Goal: Information Seeking & Learning: Learn about a topic

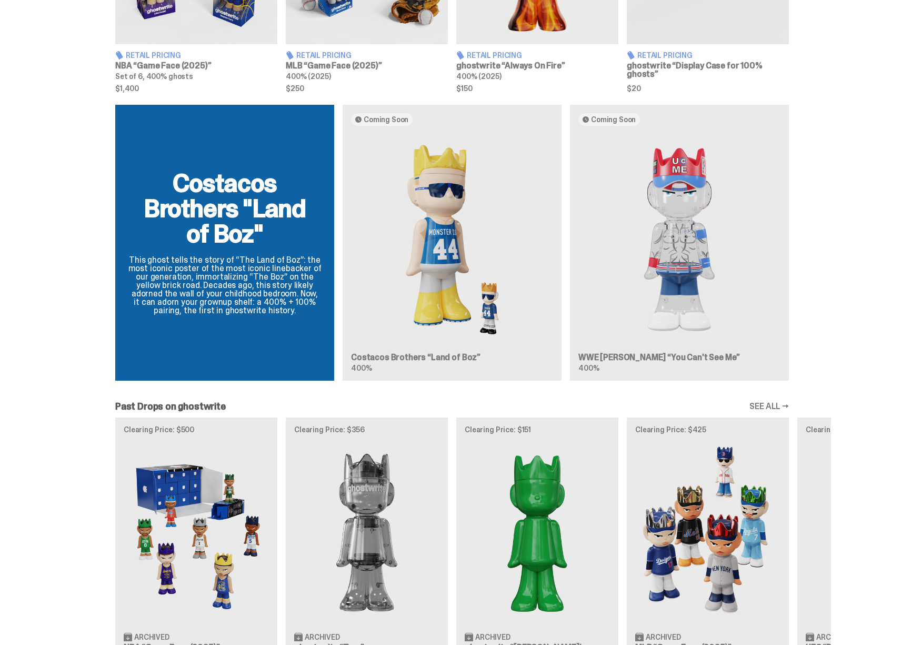
scroll to position [554, 0]
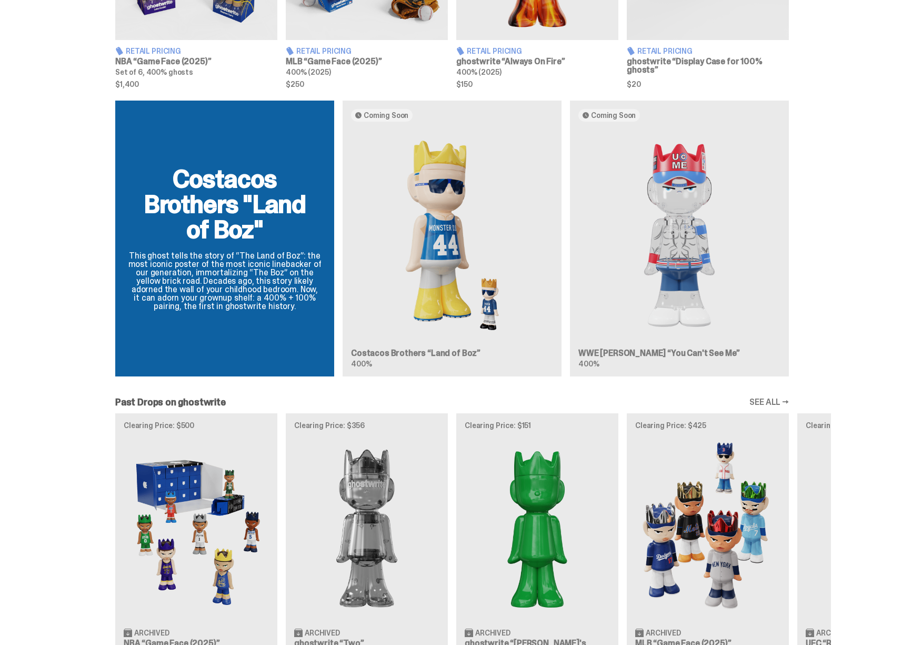
click at [470, 262] on div "Costacos Brothers "Land of Boz" This ghost tells the story of “The Land of Boz”…" at bounding box center [452, 243] width 758 height 284
click at [445, 263] on div "Costacos Brothers "Land of Boz" This ghost tells the story of “The Land of Boz”…" at bounding box center [452, 243] width 758 height 284
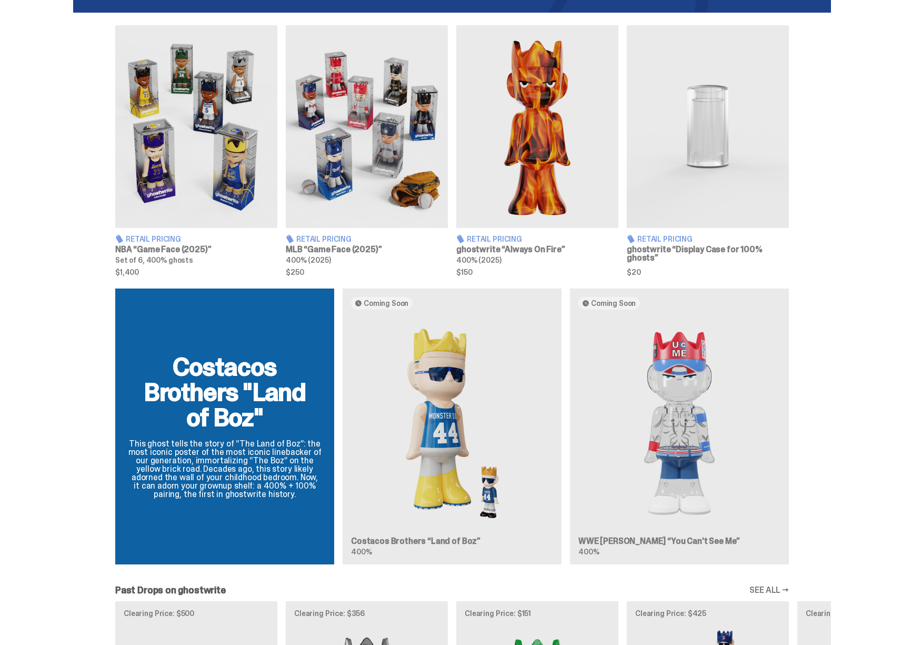
scroll to position [0, 0]
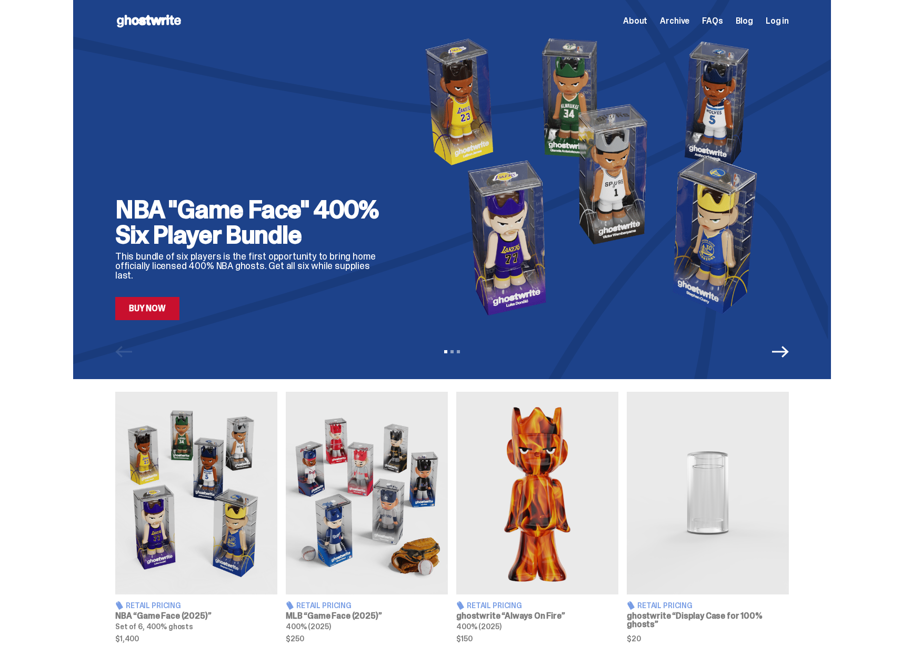
click at [689, 22] on span "Archive" at bounding box center [674, 21] width 29 height 8
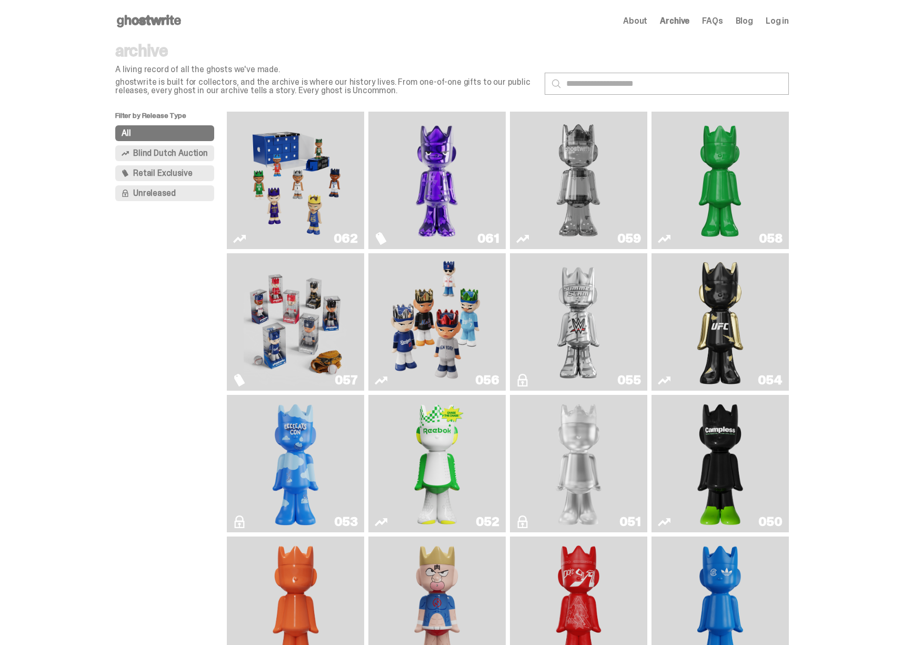
click at [499, 188] on link "061" at bounding box center [437, 180] width 125 height 129
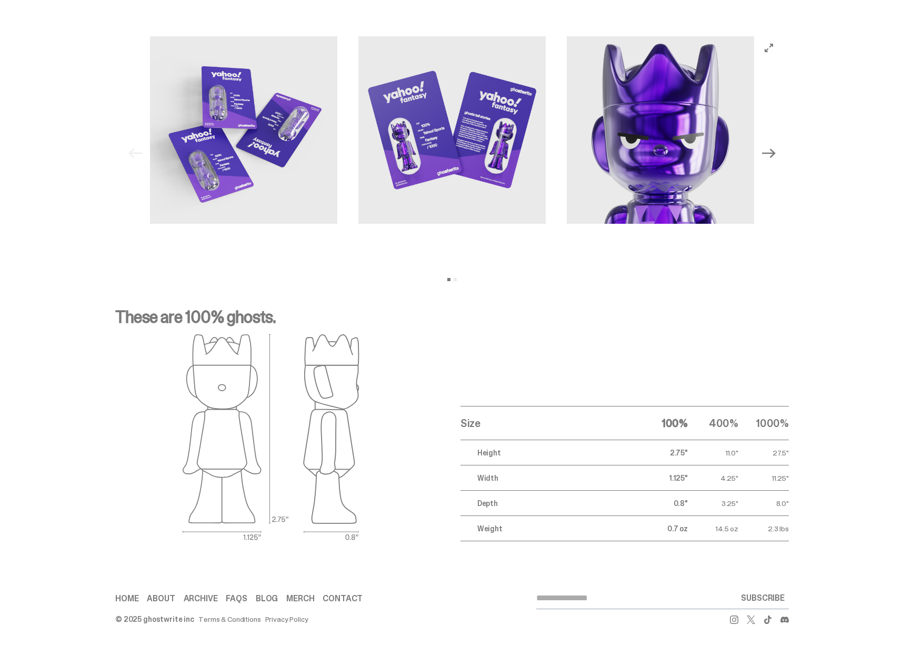
scroll to position [956, 0]
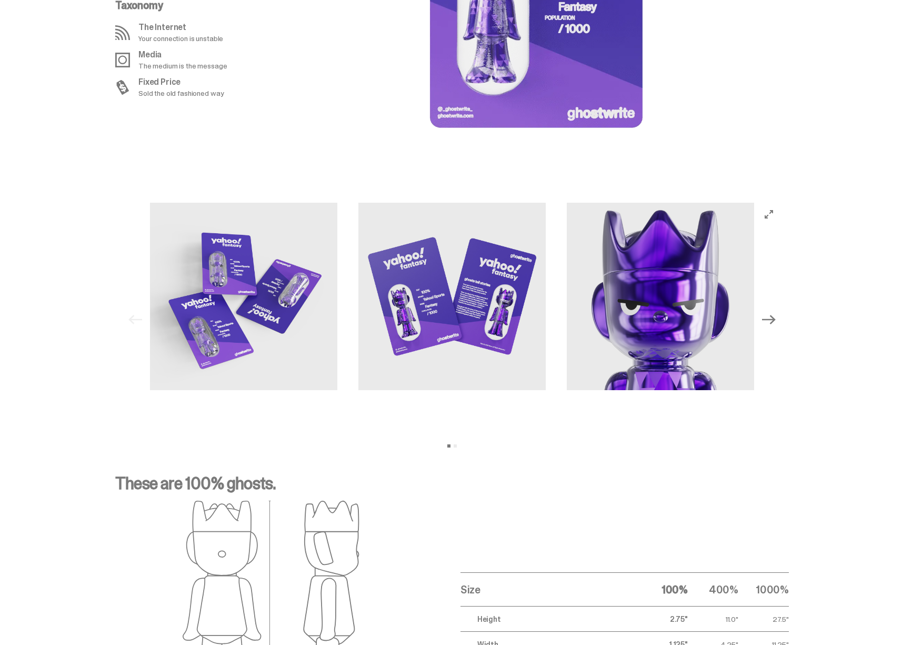
click at [776, 322] on icon "Next" at bounding box center [769, 320] width 14 height 14
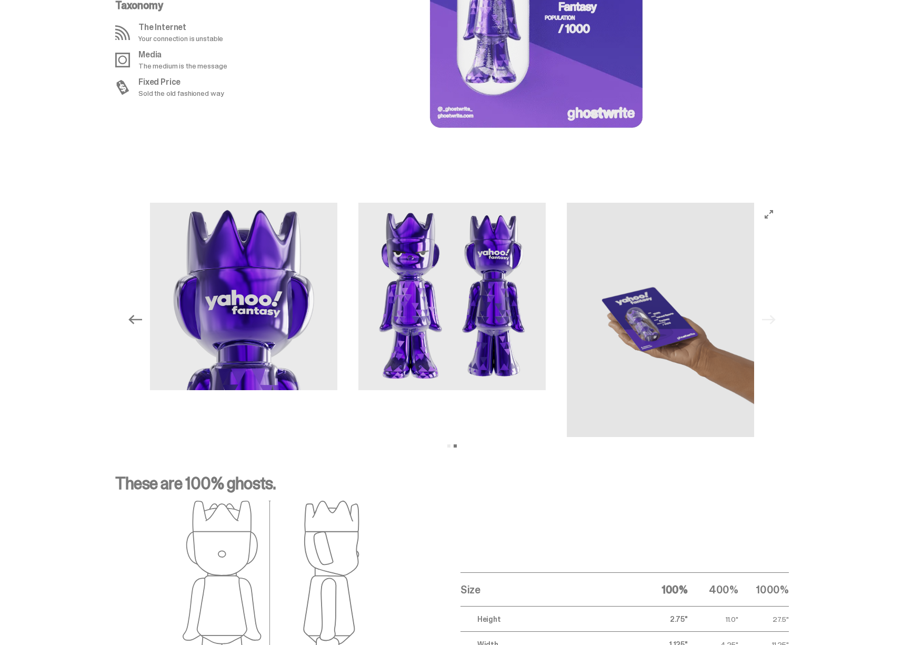
click at [779, 321] on div "Previous Next View slide 1 View slide 2" at bounding box center [452, 320] width 657 height 234
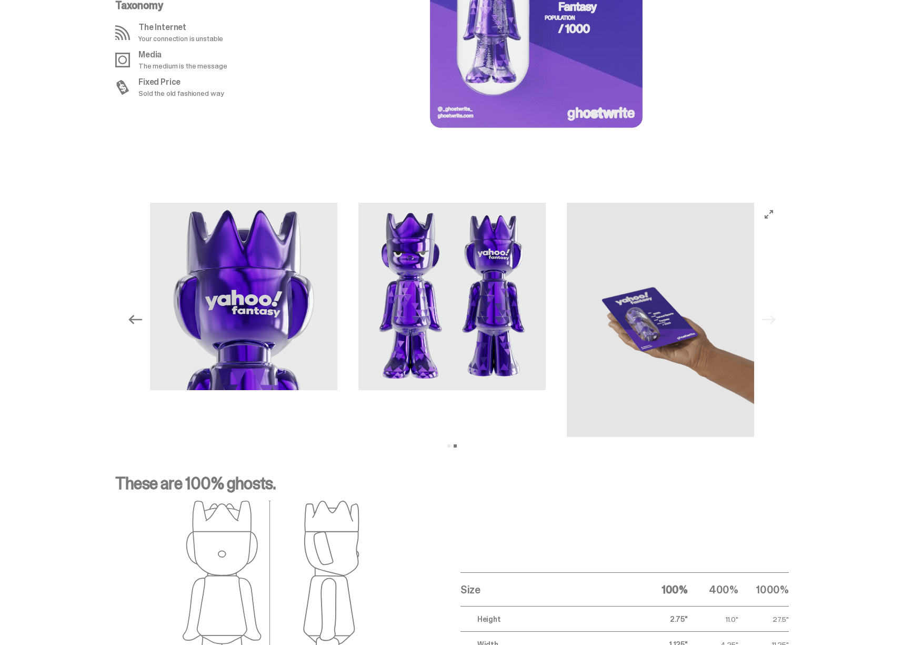
click at [546, 344] on img at bounding box center [451, 296] width 187 height 187
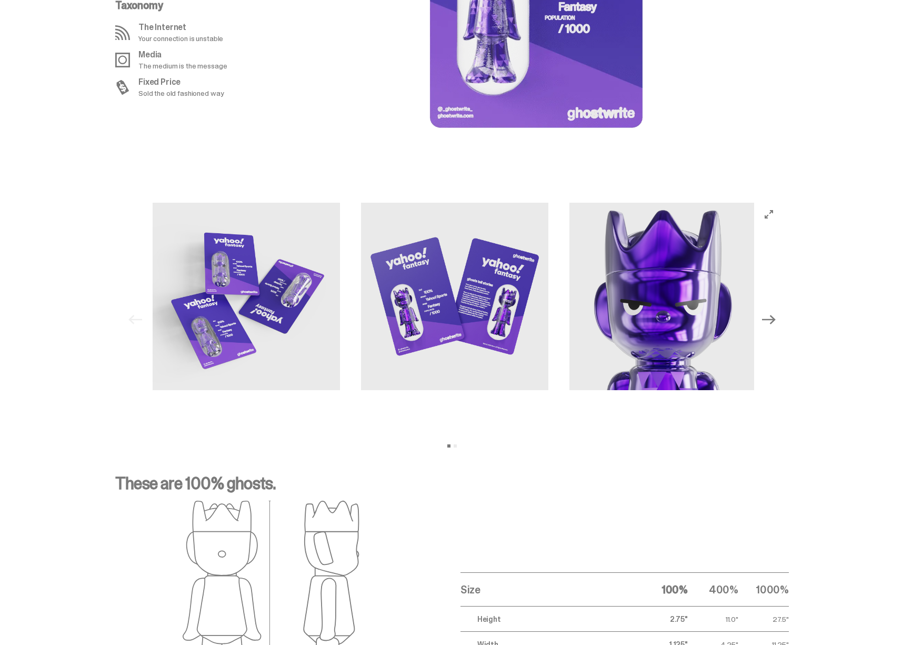
click at [749, 339] on div at bounding box center [455, 320] width 604 height 234
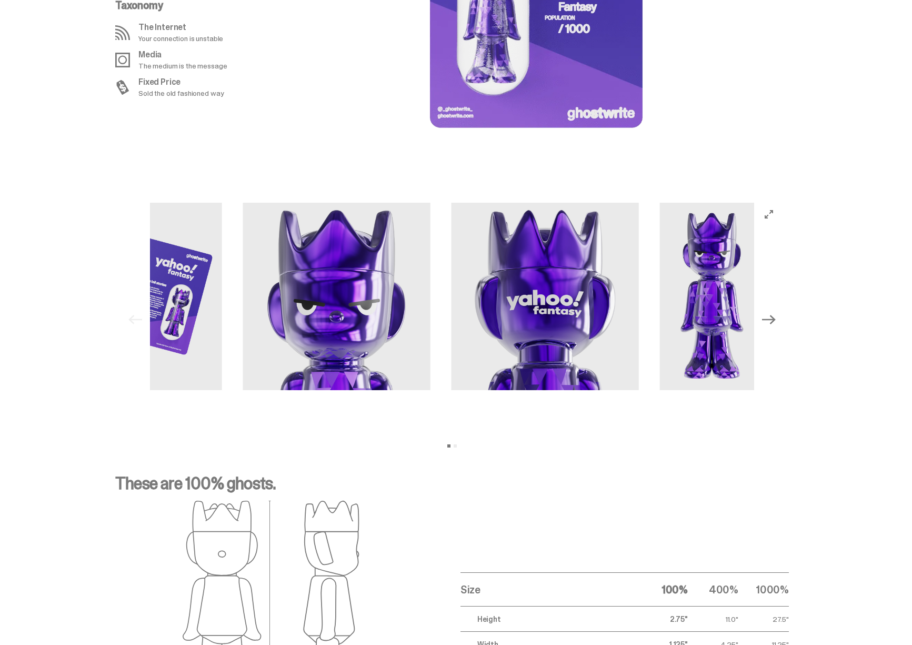
click at [415, 337] on img at bounding box center [336, 296] width 187 height 187
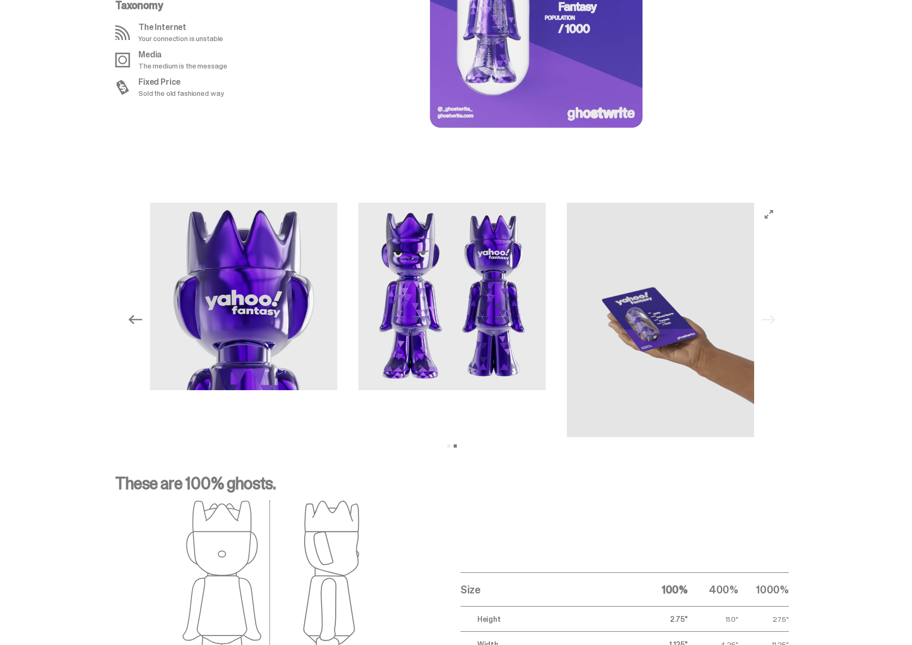
click at [633, 340] on img at bounding box center [660, 320] width 187 height 234
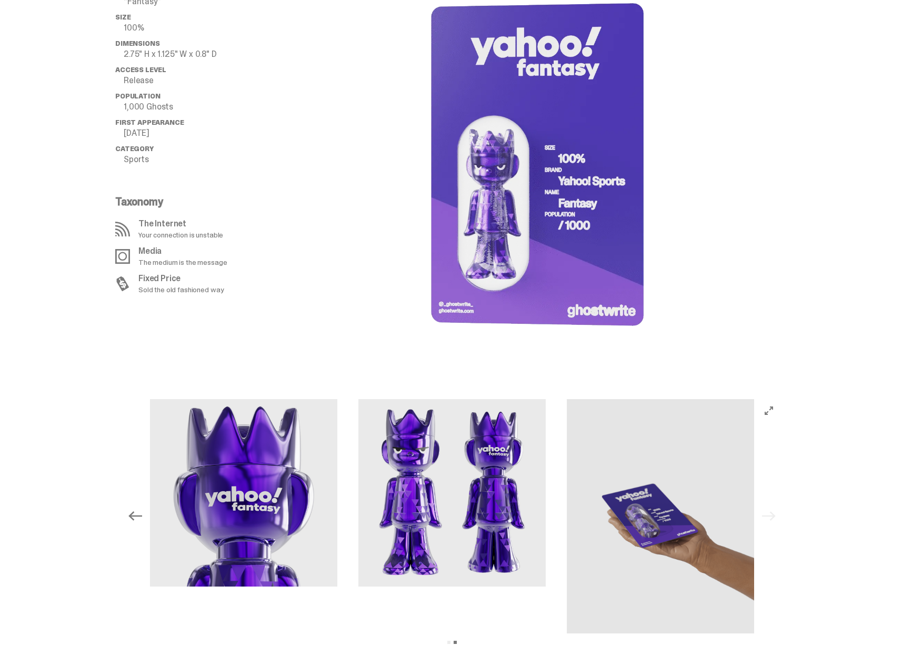
click at [614, 334] on image "lottie-animation-container" at bounding box center [536, 164] width 221 height 393
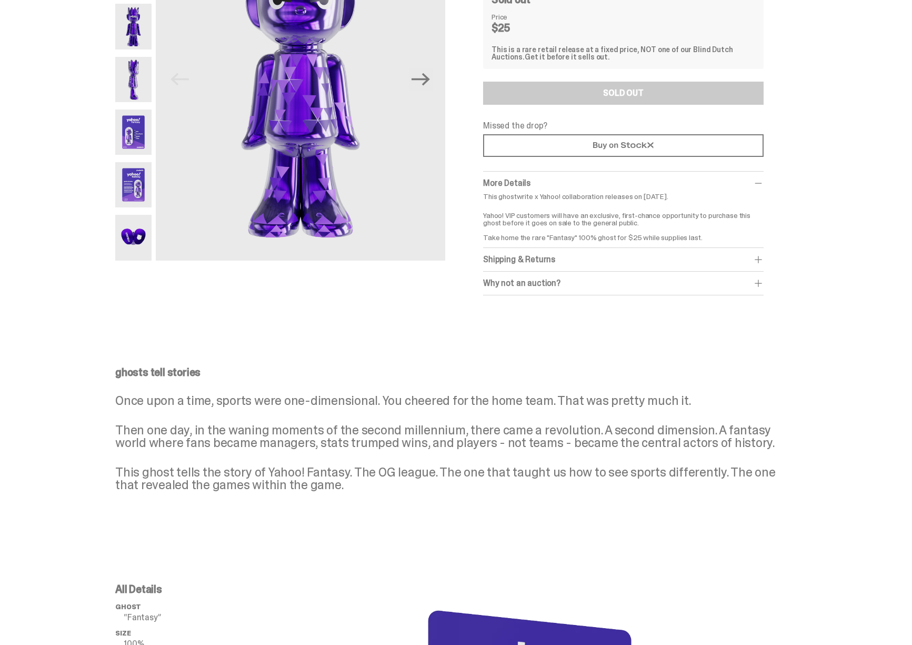
scroll to position [0, 0]
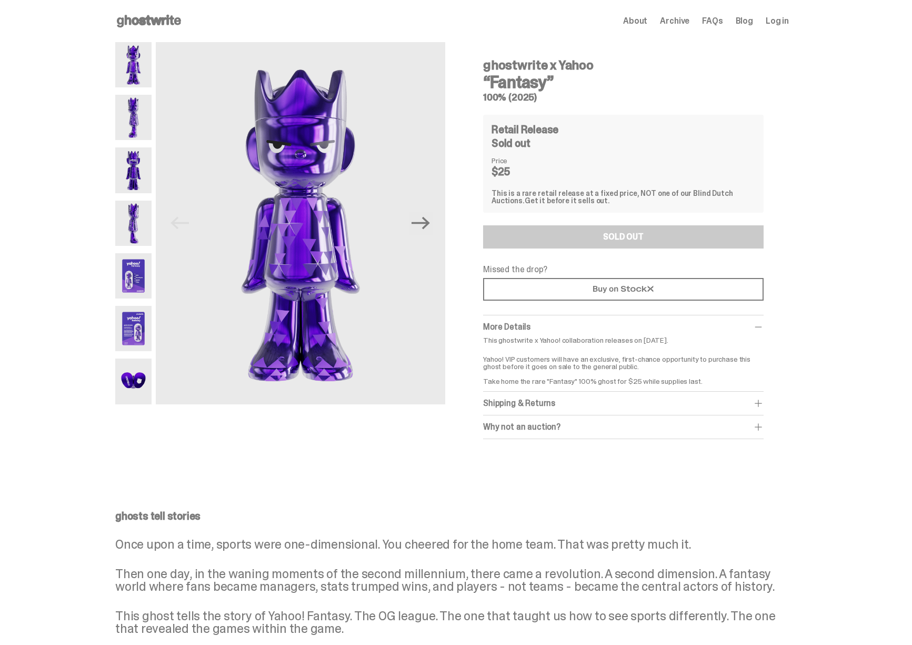
click at [645, 24] on span "About" at bounding box center [635, 21] width 24 height 8
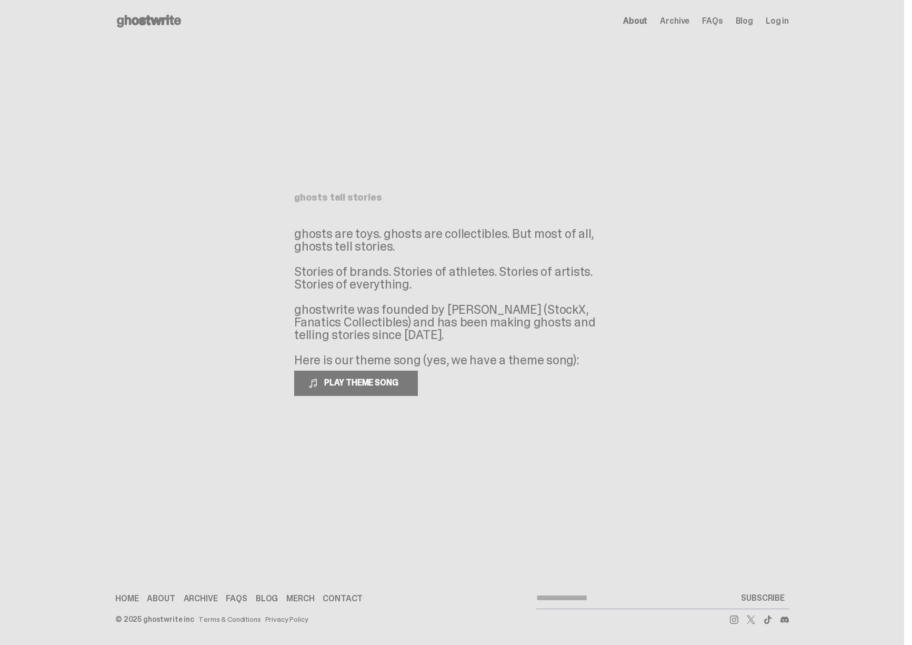
click at [753, 25] on link "Blog" at bounding box center [744, 21] width 17 height 8
